Goal: Information Seeking & Learning: Learn about a topic

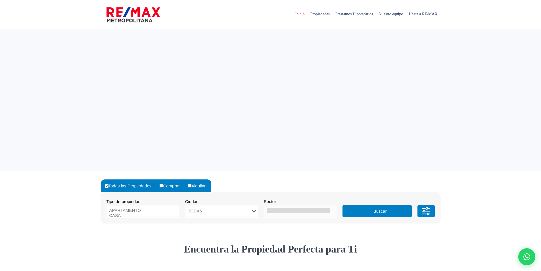
select select
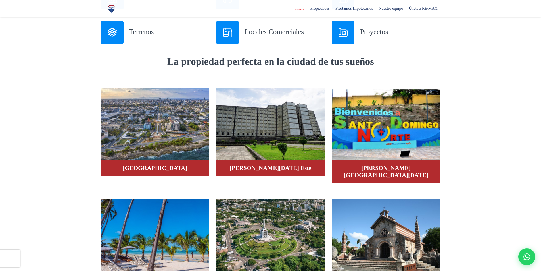
scroll to position [426, 0]
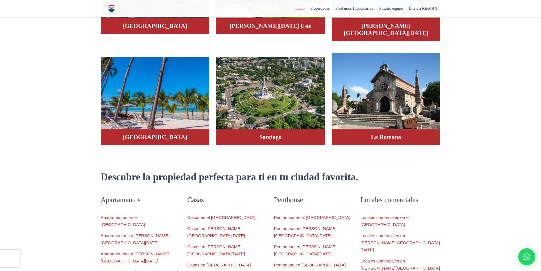
click at [379, 134] on h4 "La Romana" at bounding box center [385, 137] width 97 height 7
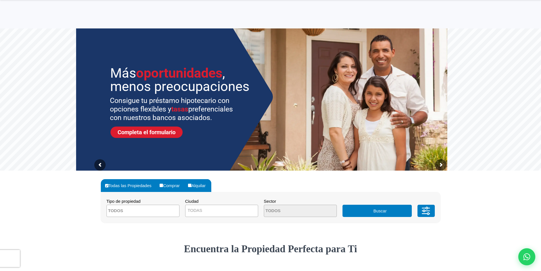
scroll to position [142, 0]
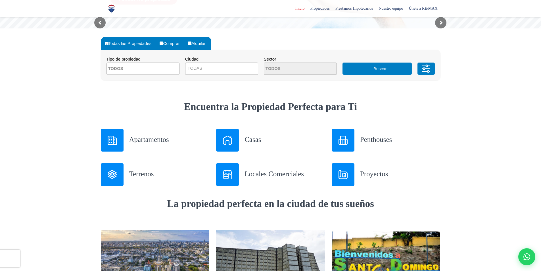
click at [266, 172] on h3 "Locales Comerciales" at bounding box center [285, 174] width 80 height 10
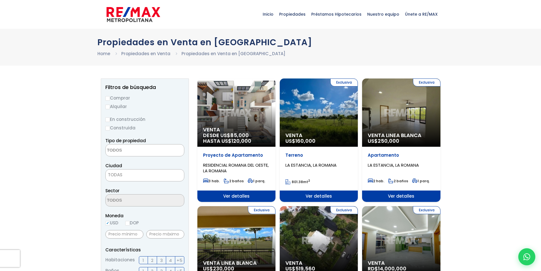
select select
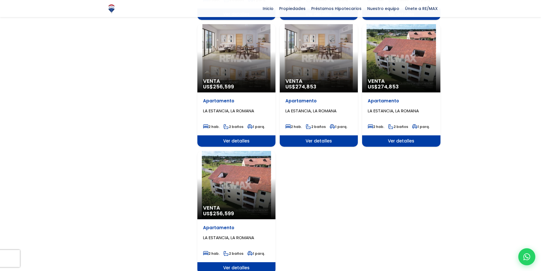
scroll to position [710, 0]
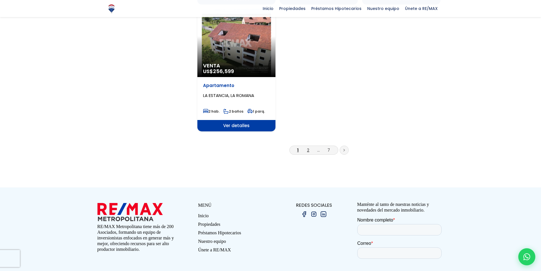
click at [308, 147] on link "2" at bounding box center [308, 150] width 2 height 6
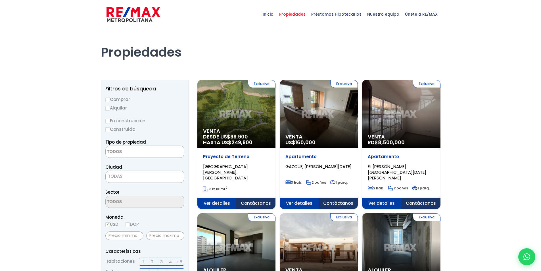
select select
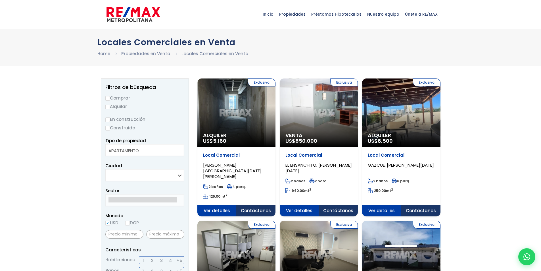
select select
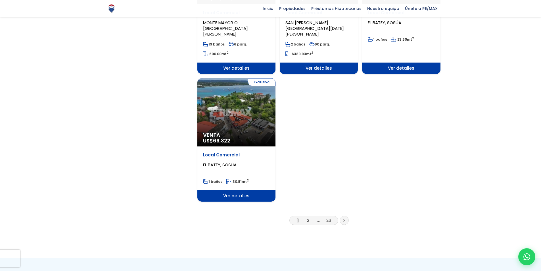
scroll to position [795, 0]
